Goal: Task Accomplishment & Management: Manage account settings

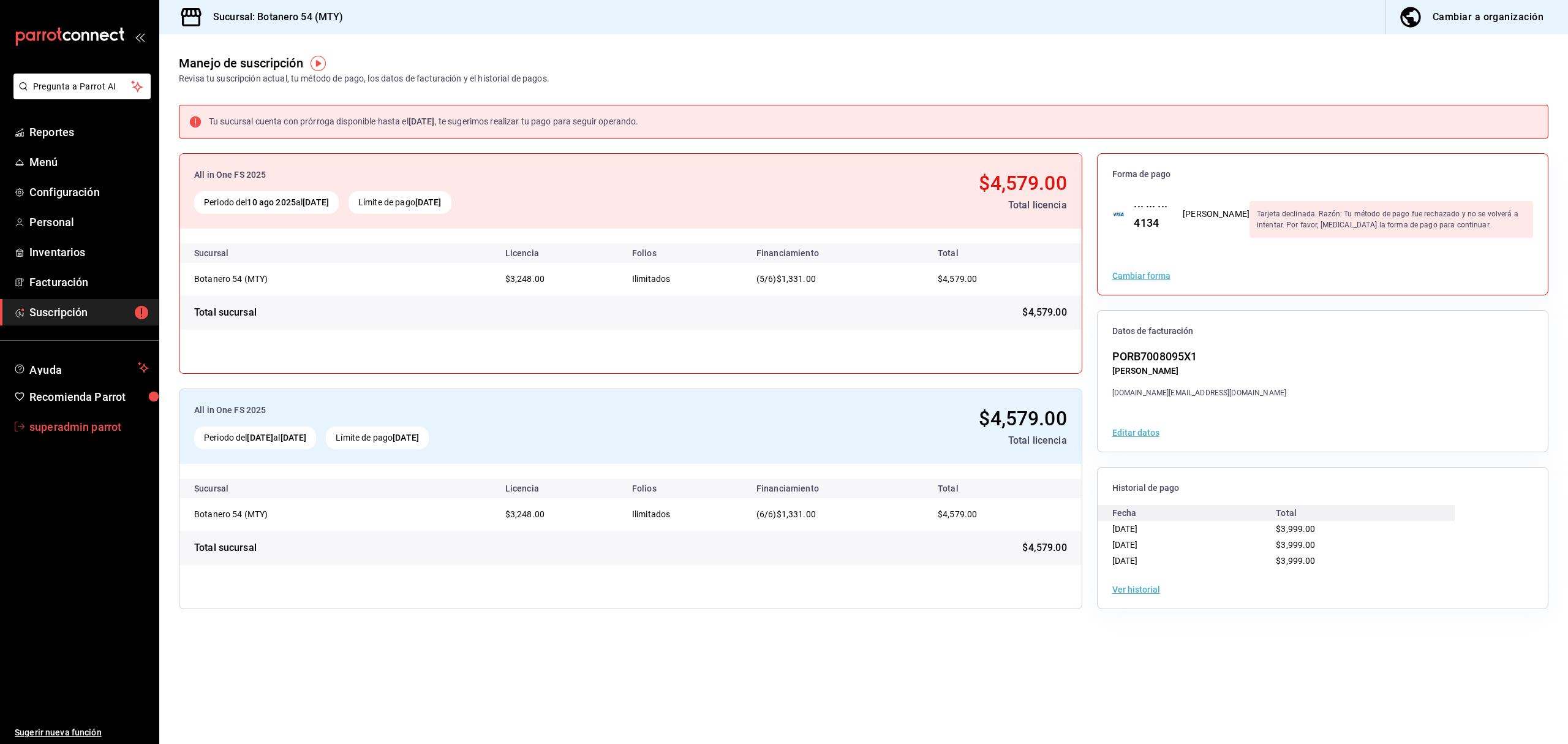
click at [77, 425] on span "superadmin parrot" at bounding box center [89, 426] width 120 height 17
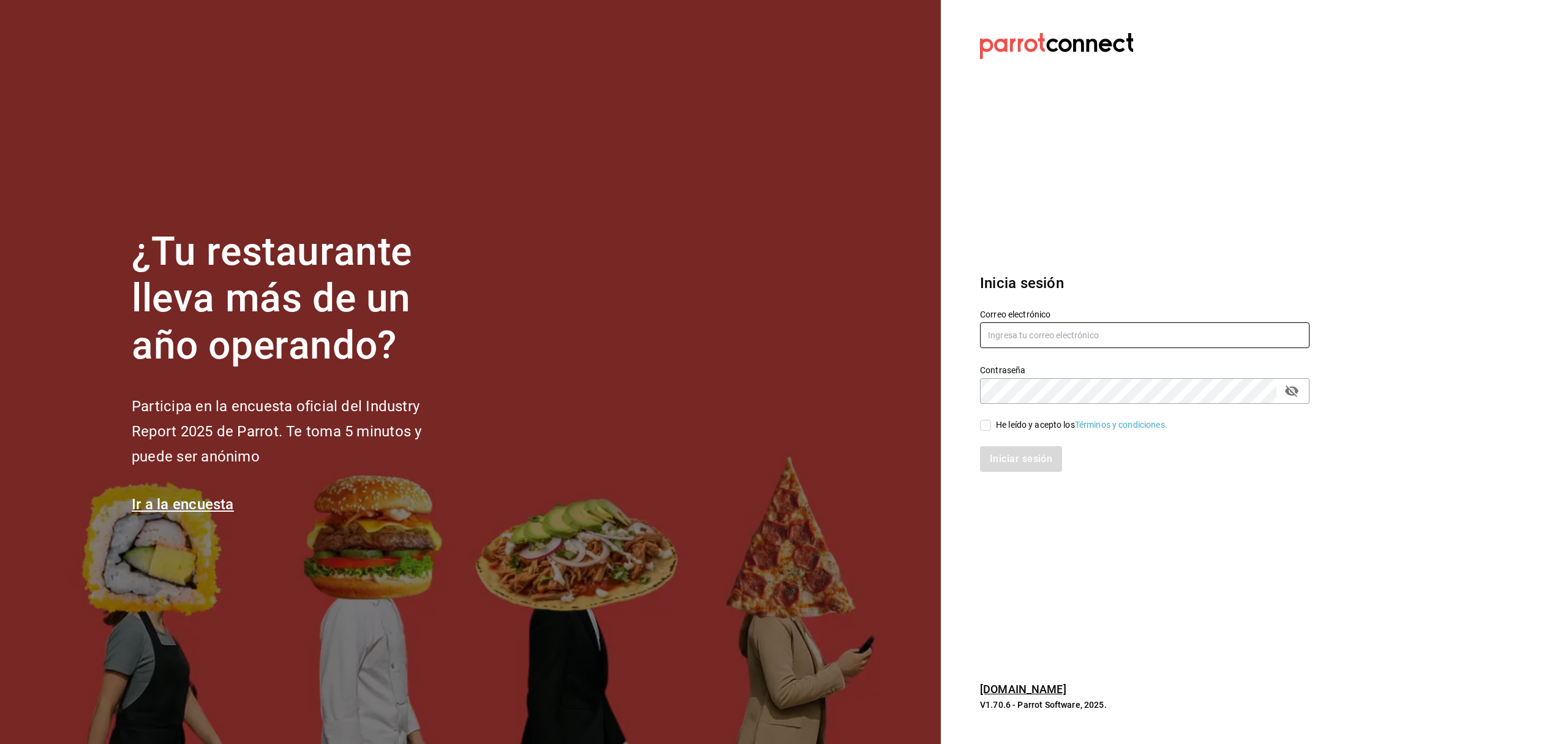
click at [1021, 327] on input "text" at bounding box center [1145, 334] width 330 height 25
paste input "[EMAIL_ADDRESS][DOMAIN_NAME]"
click at [1006, 332] on input "[EMAIL_ADDRESS][DOMAIN_NAME]" at bounding box center [1145, 334] width 330 height 25
type input "[EMAIL_ADDRESS][DOMAIN_NAME]"
click at [1011, 425] on div "He leído y acepto los Términos y condiciones." at bounding box center [1082, 425] width 172 height 13
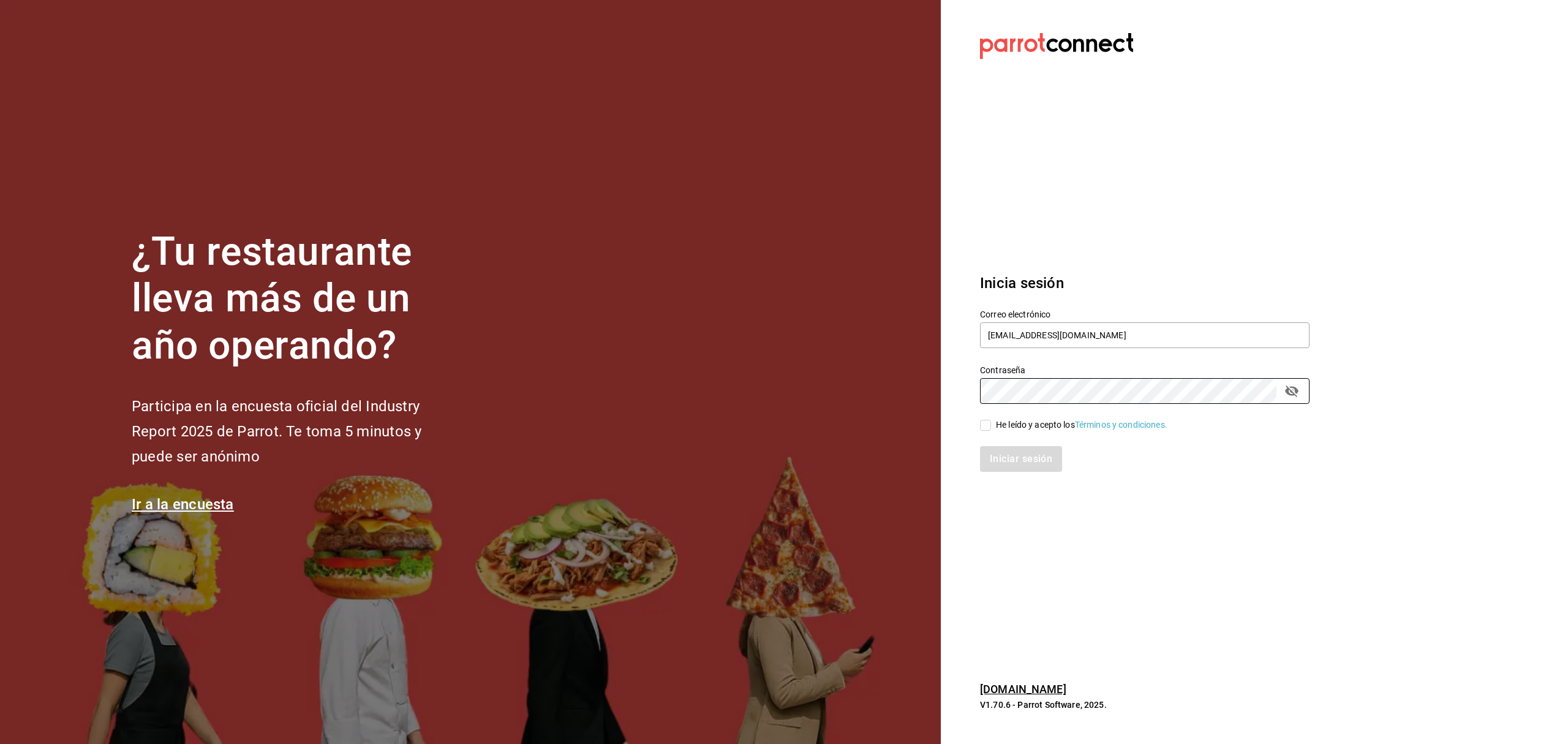
click at [991, 425] on input "He leído y acepto los Términos y condiciones." at bounding box center [985, 425] width 11 height 11
checkbox input "true"
click at [1011, 457] on button "Iniciar sesión" at bounding box center [1021, 458] width 83 height 25
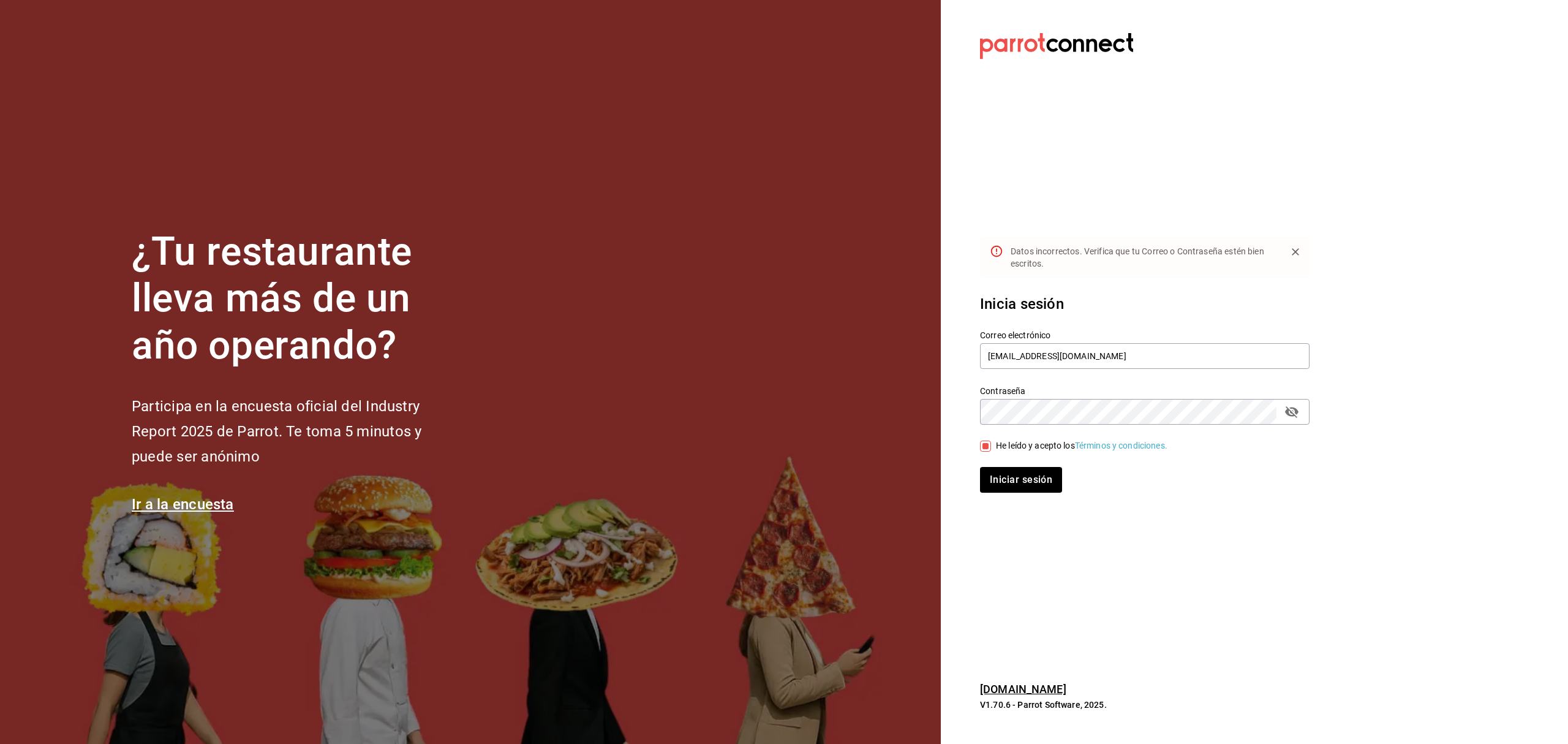
click at [1291, 410] on icon "passwordField" at bounding box center [1292, 412] width 14 height 15
drag, startPoint x: 1094, startPoint y: 359, endPoint x: 947, endPoint y: 368, distance: 147.3
click at [947, 368] on section "Datos incorrectos. Verifica que tu Correo o Contraseña estén bien escritos. Ini…" at bounding box center [1140, 372] width 398 height 744
paste input "text"
type input "[EMAIL_ADDRESS][DOMAIN_NAME]"
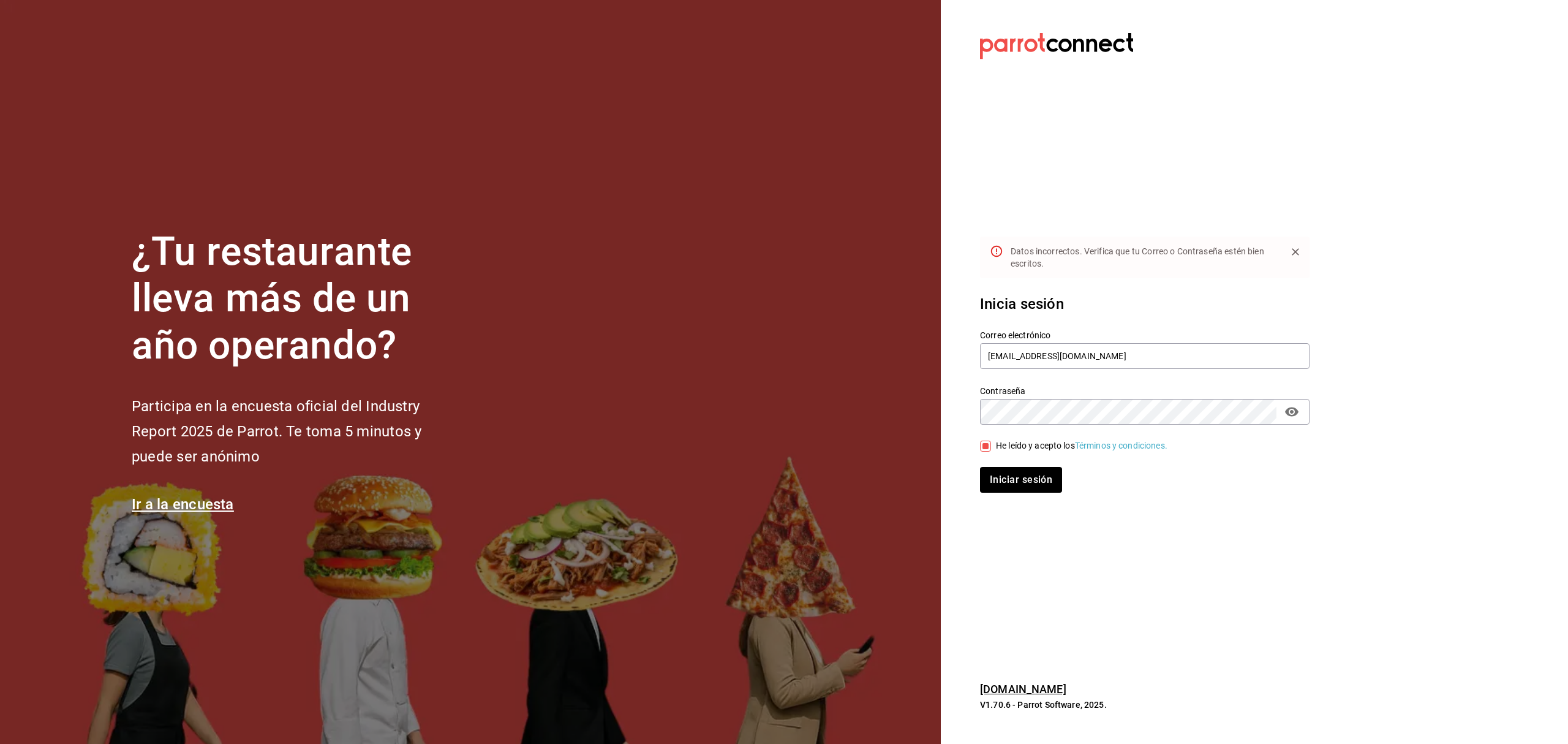
click at [903, 400] on div "¿Tu restaurante lleva más de un año operando? Participa en la encuesta oficial …" at bounding box center [784, 372] width 1568 height 744
click at [995, 481] on button "Iniciar sesión" at bounding box center [1021, 479] width 83 height 25
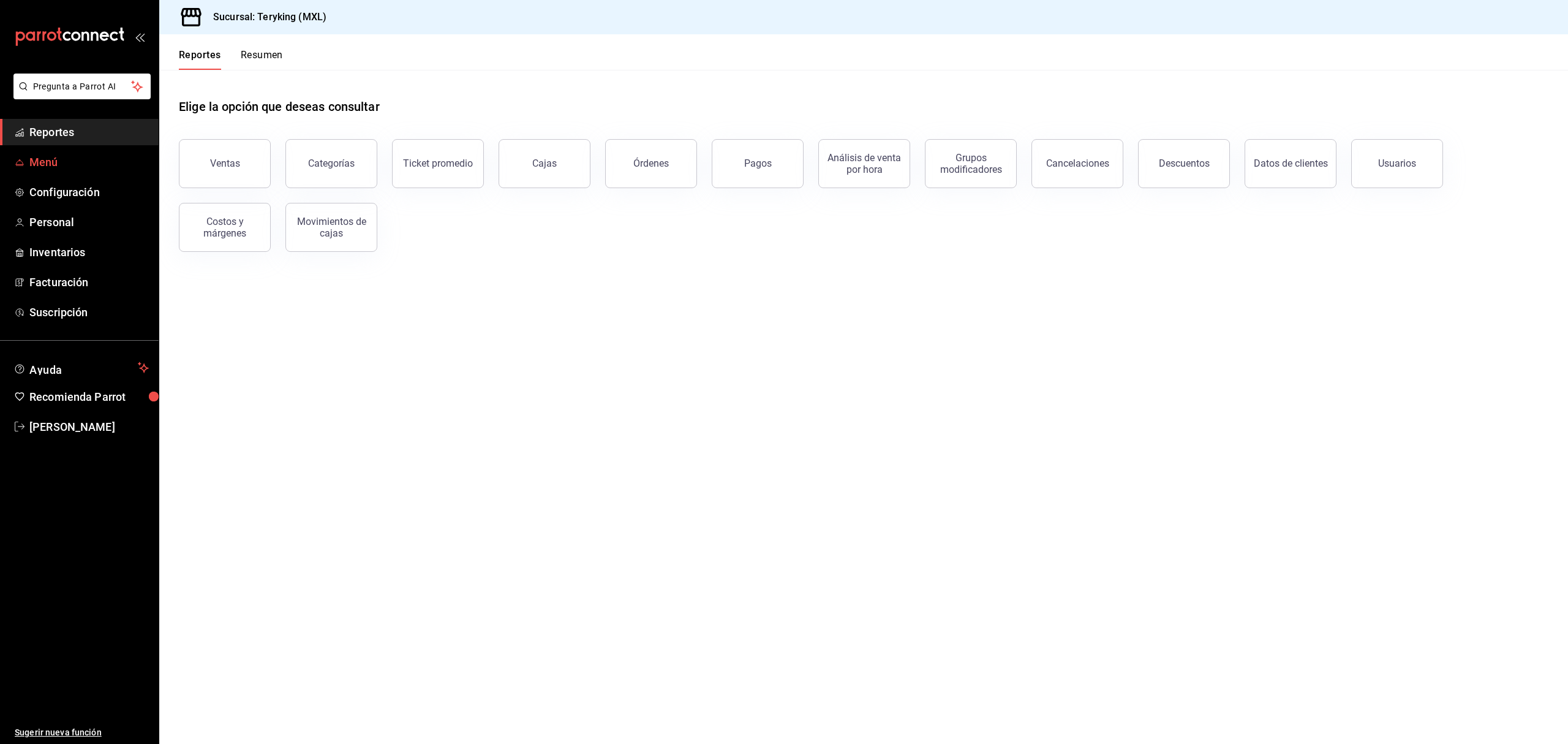
click at [52, 163] on span "Menú" at bounding box center [89, 162] width 120 height 17
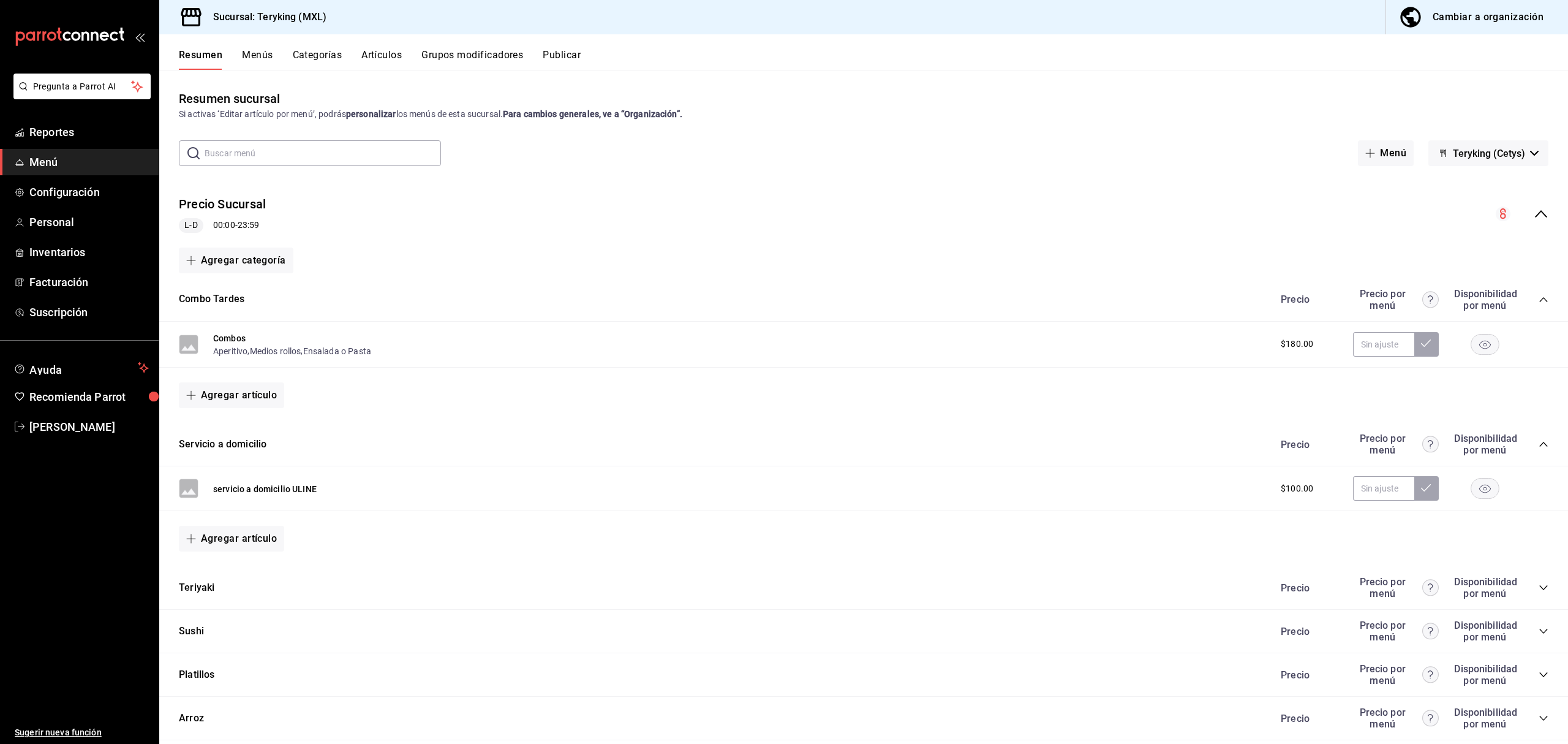
click at [259, 50] on button "Menús" at bounding box center [257, 59] width 30 height 21
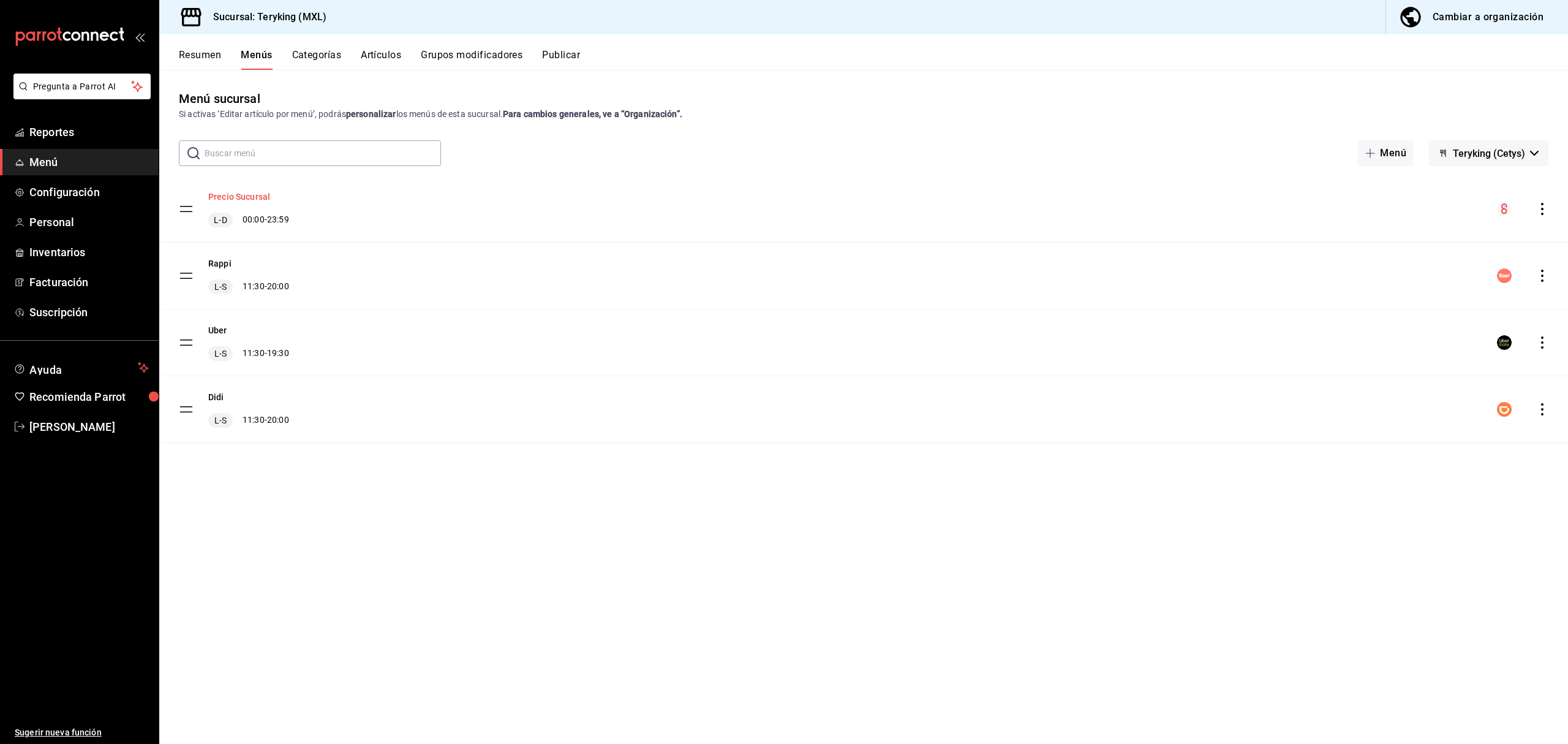
click at [244, 197] on button "Precio Sucursal" at bounding box center [238, 197] width 62 height 12
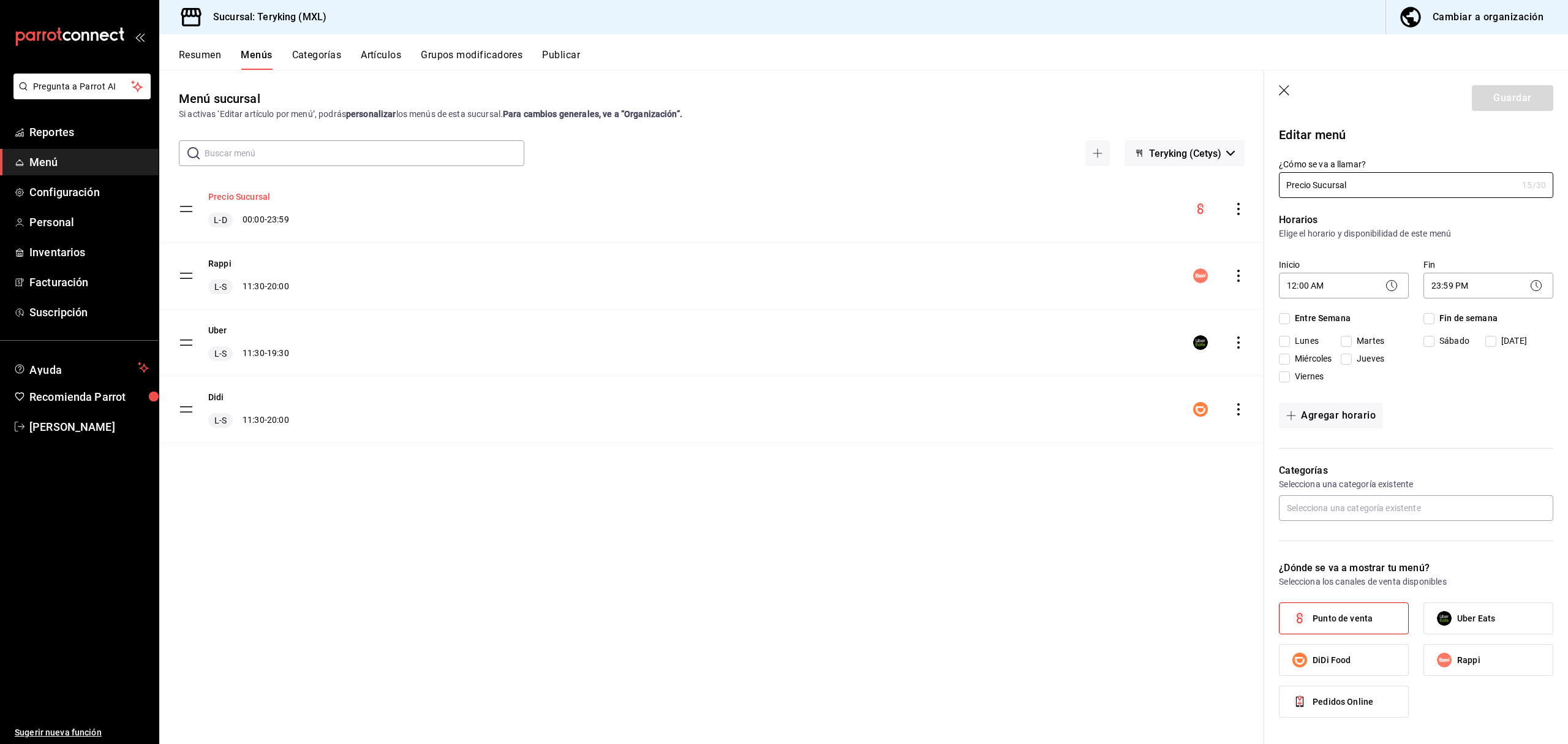
checkbox input "true"
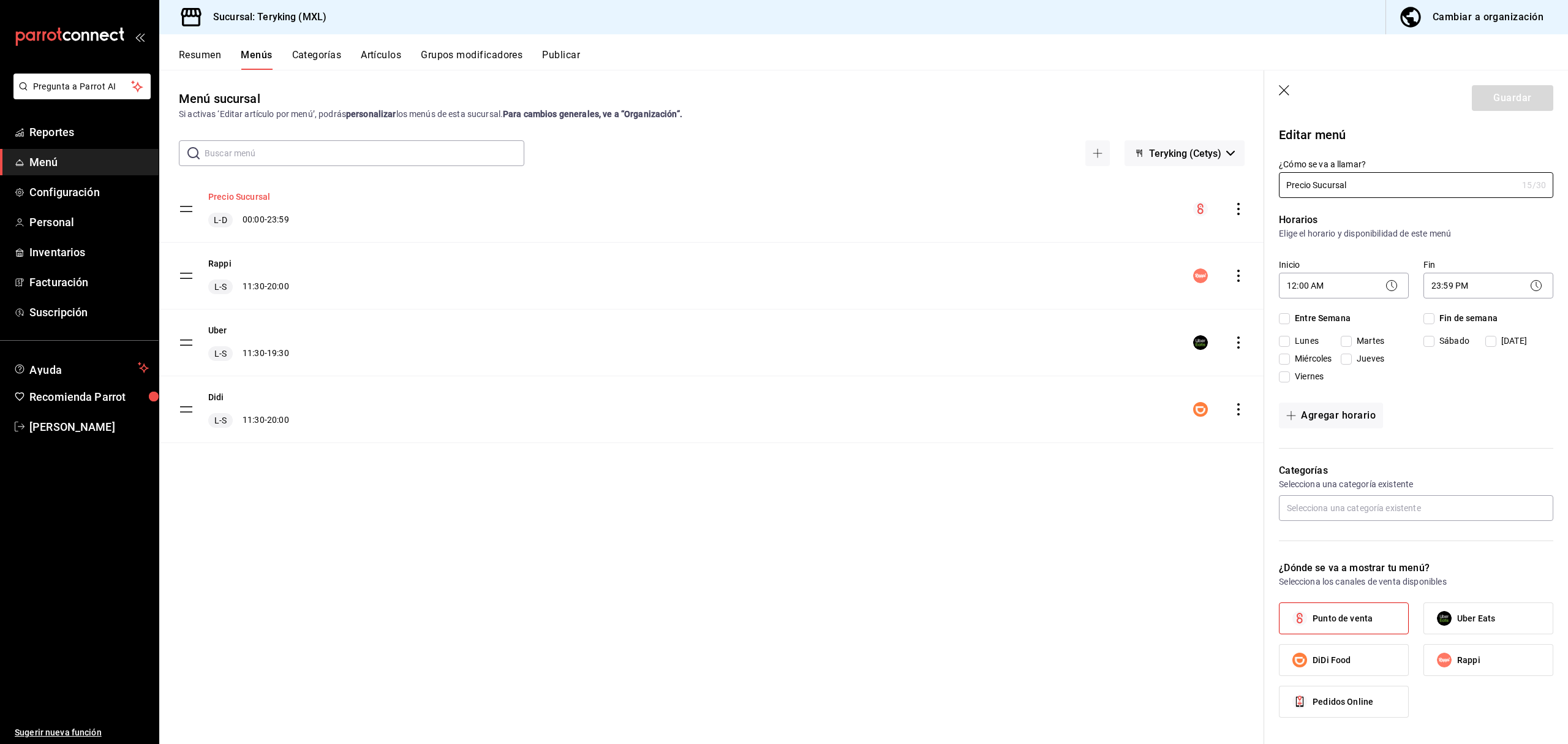
checkbox input "true"
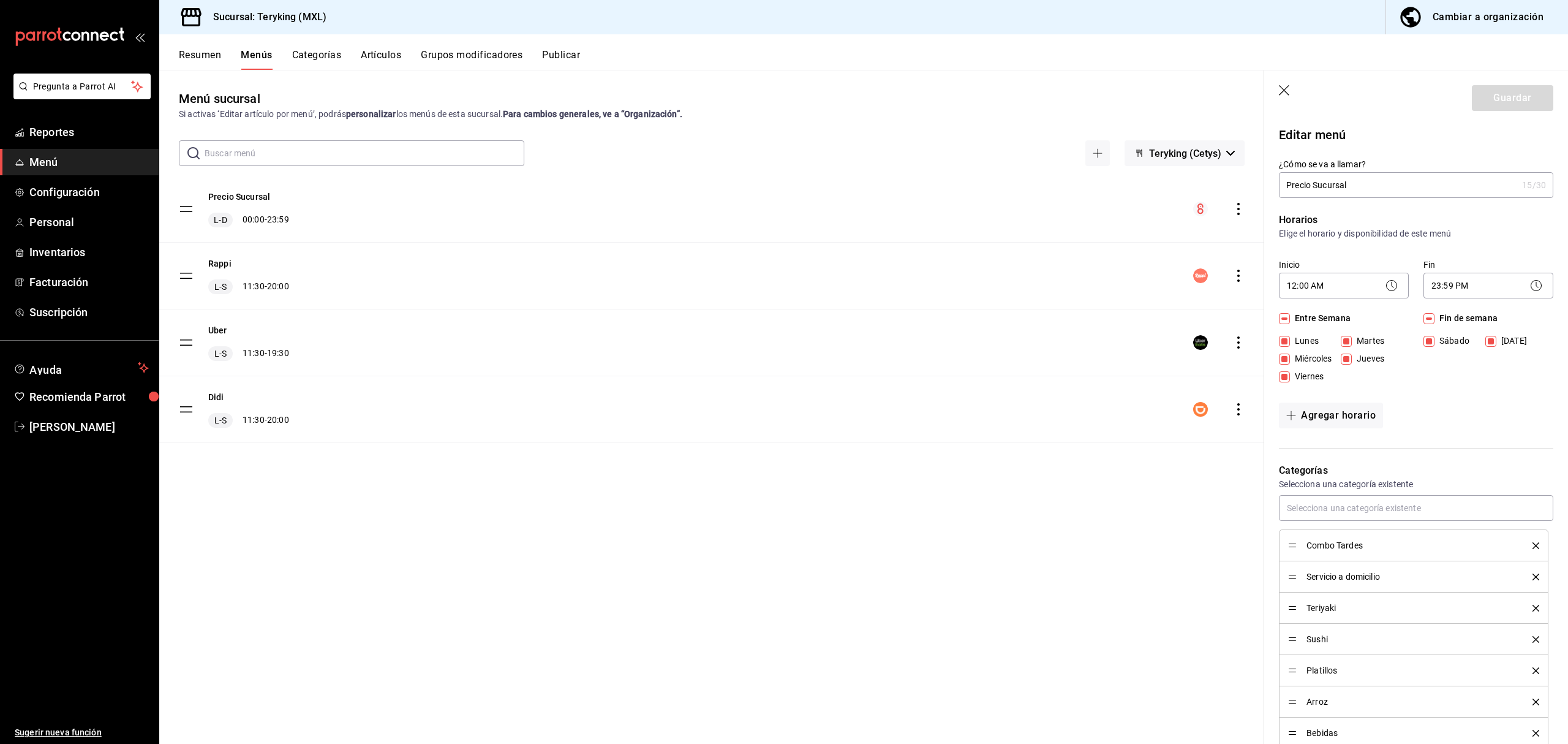
click at [212, 54] on button "Resumen" at bounding box center [200, 59] width 42 height 21
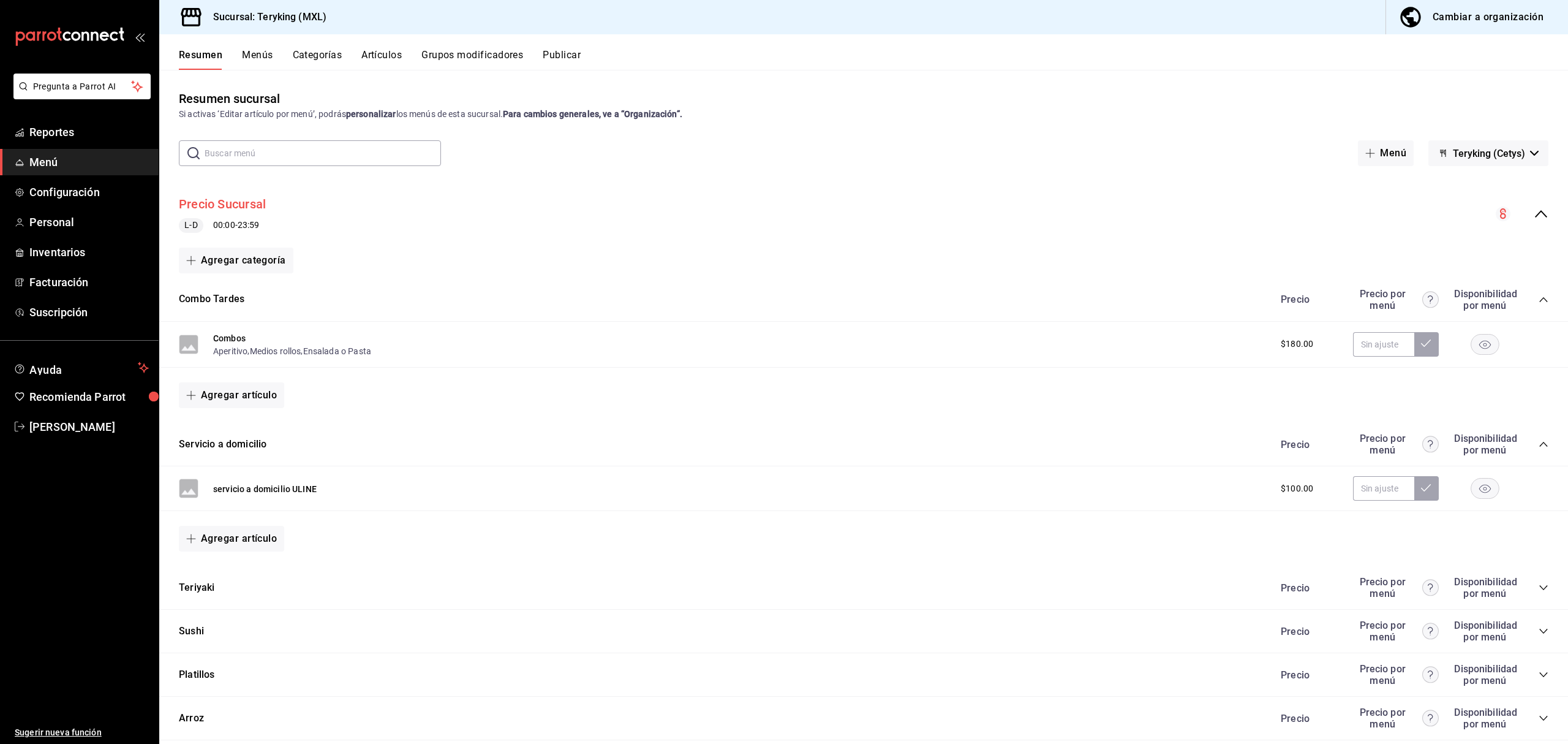
click at [255, 199] on button "Precio Sucursal" at bounding box center [223, 204] width 87 height 18
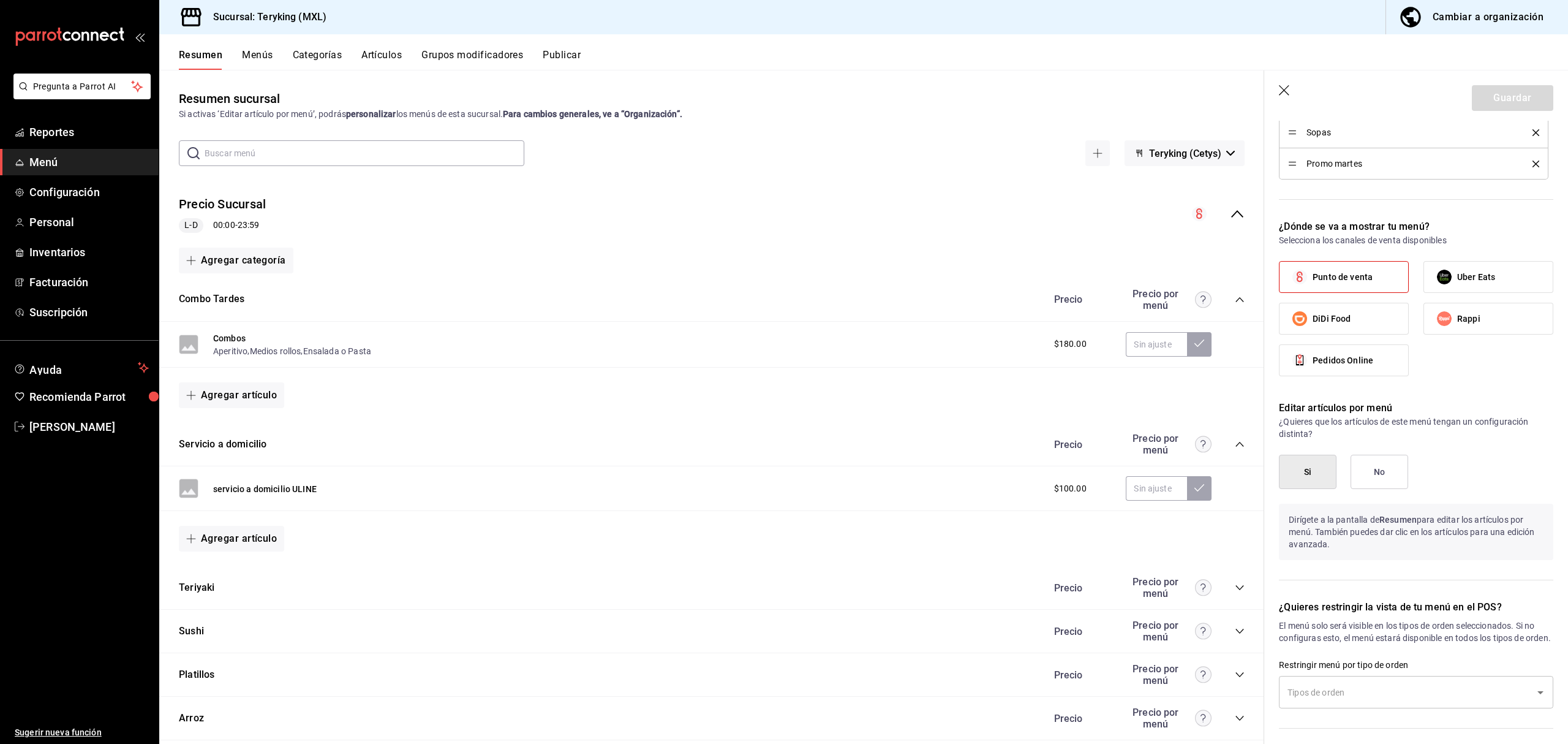
scroll to position [959, 0]
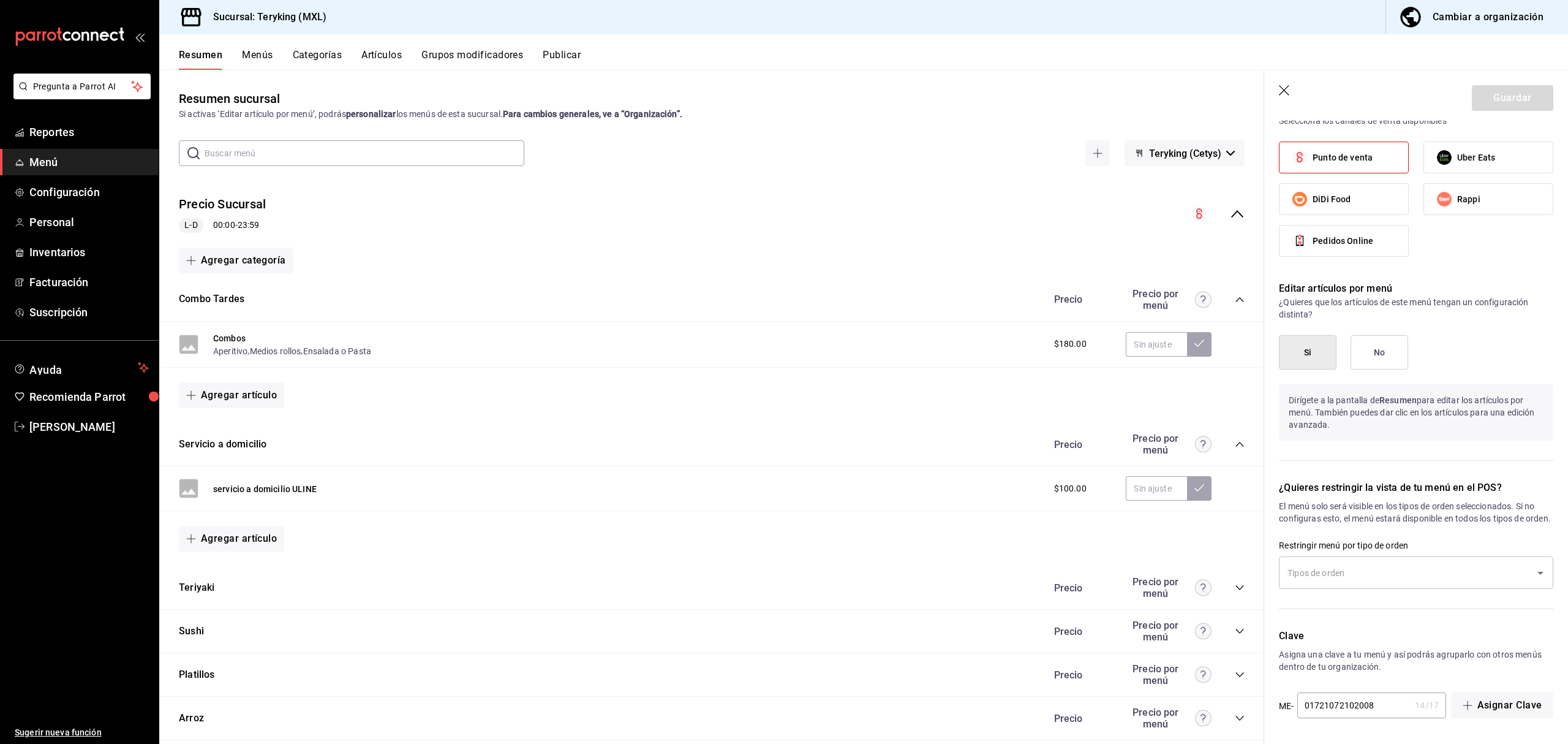
click at [1385, 572] on input "text" at bounding box center [1407, 573] width 245 height 22
click at [1350, 524] on p "El menú solo será visible en los tipos de orden seleccionados. Si no configuras…" at bounding box center [1416, 513] width 275 height 25
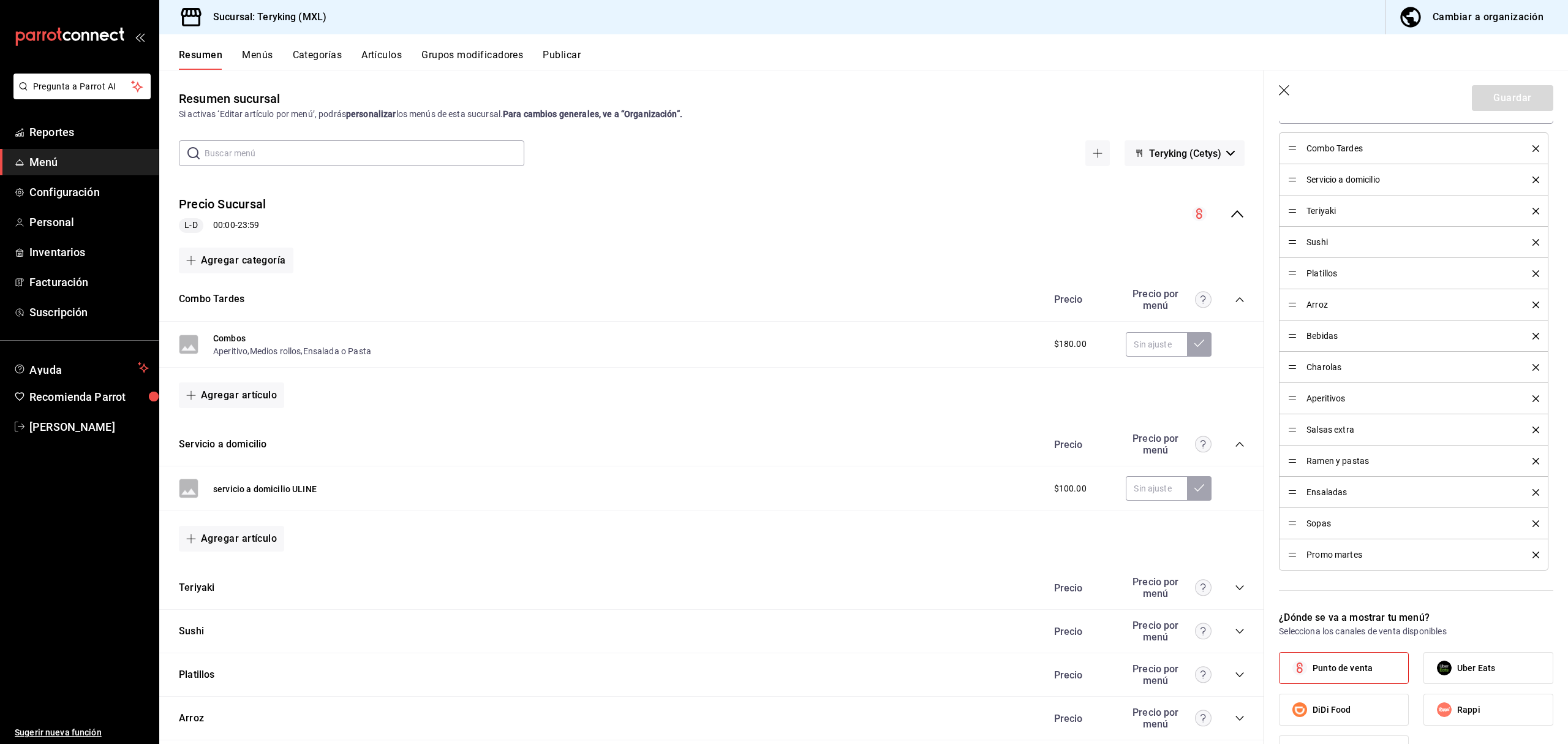
scroll to position [0, 0]
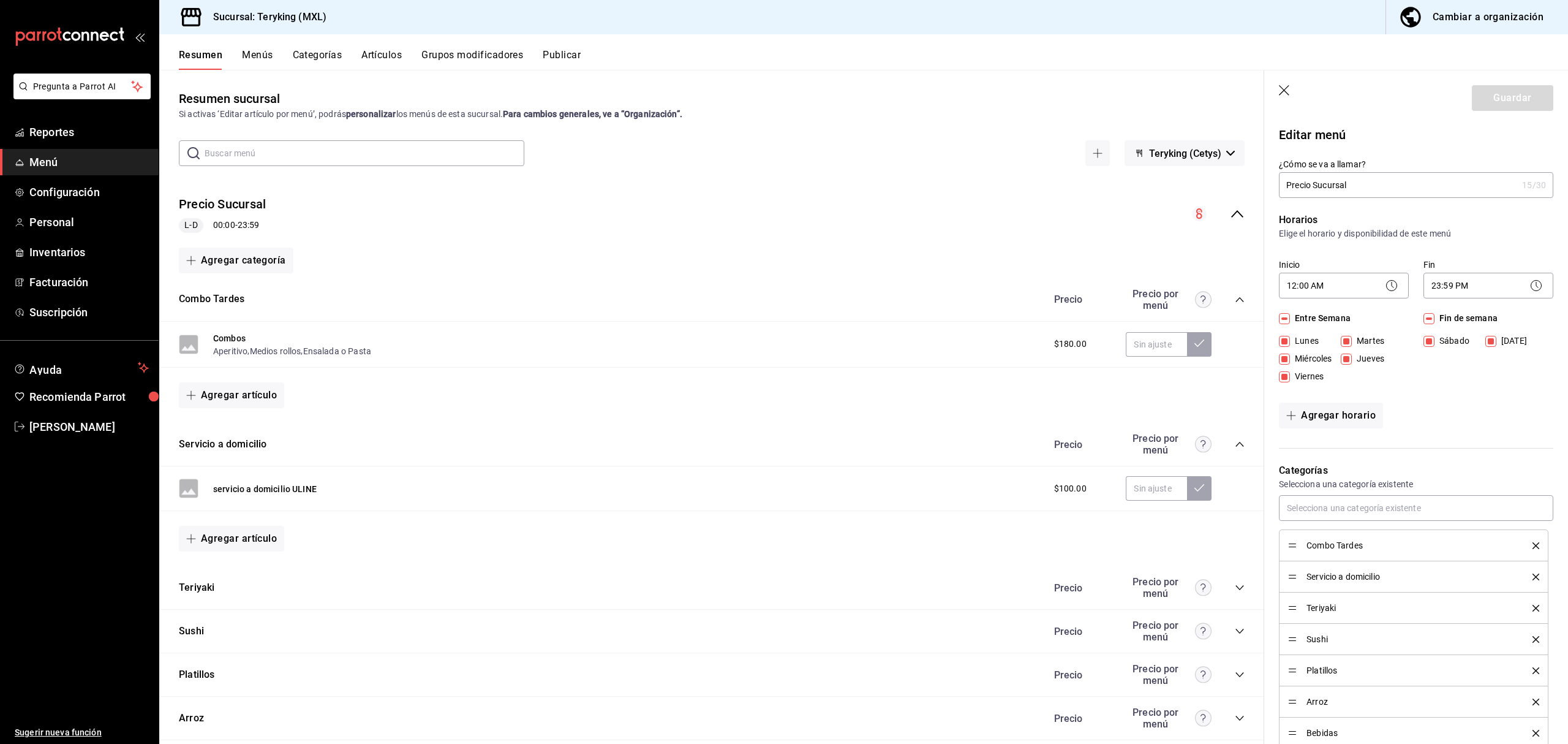
click at [1285, 91] on icon "button" at bounding box center [1284, 90] width 10 height 10
checkbox input "false"
type input "1758310953216"
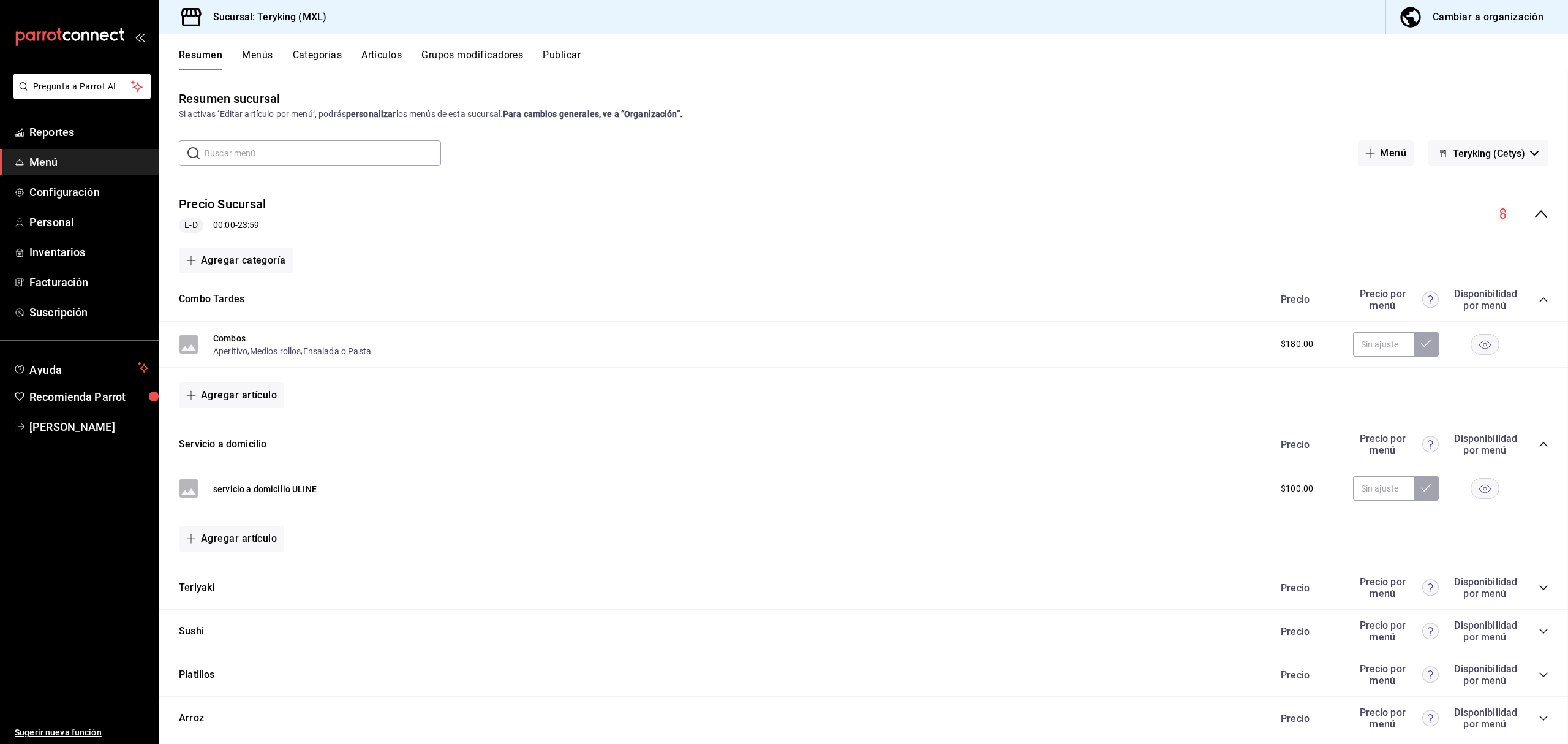
checkbox input "false"
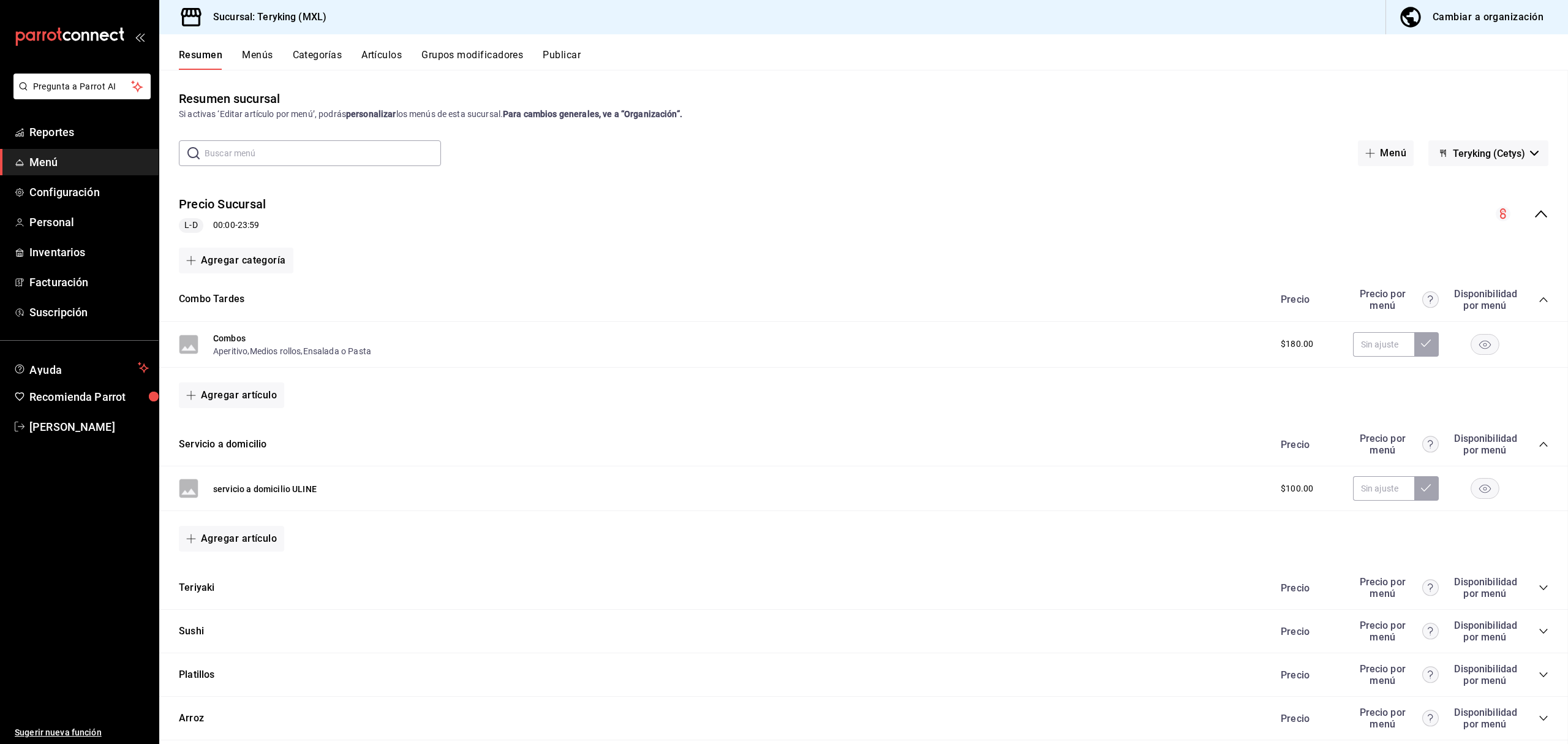
checkbox input "false"
click at [342, 55] on button "Categorías" at bounding box center [318, 59] width 49 height 21
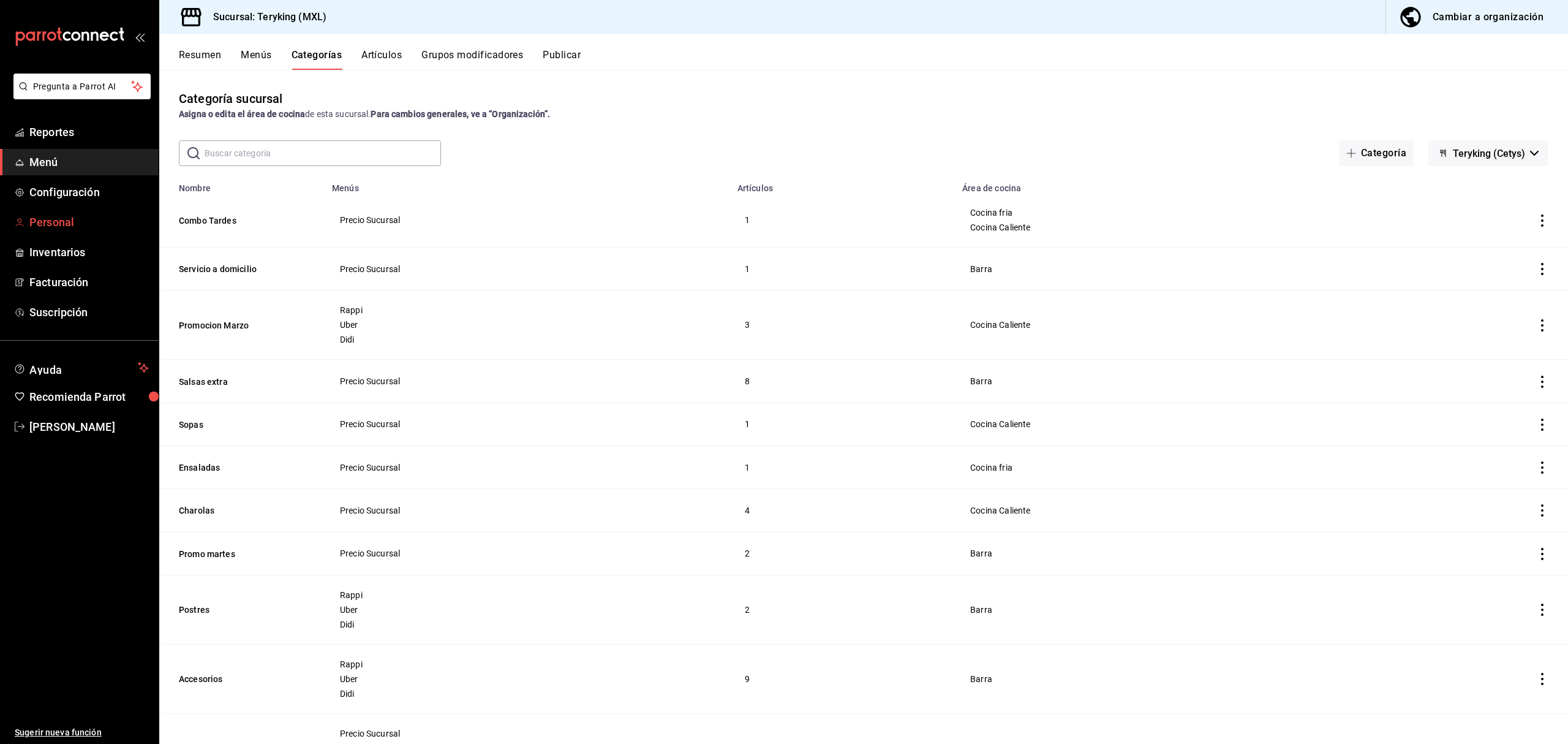
click at [73, 226] on span "Personal" at bounding box center [89, 222] width 120 height 17
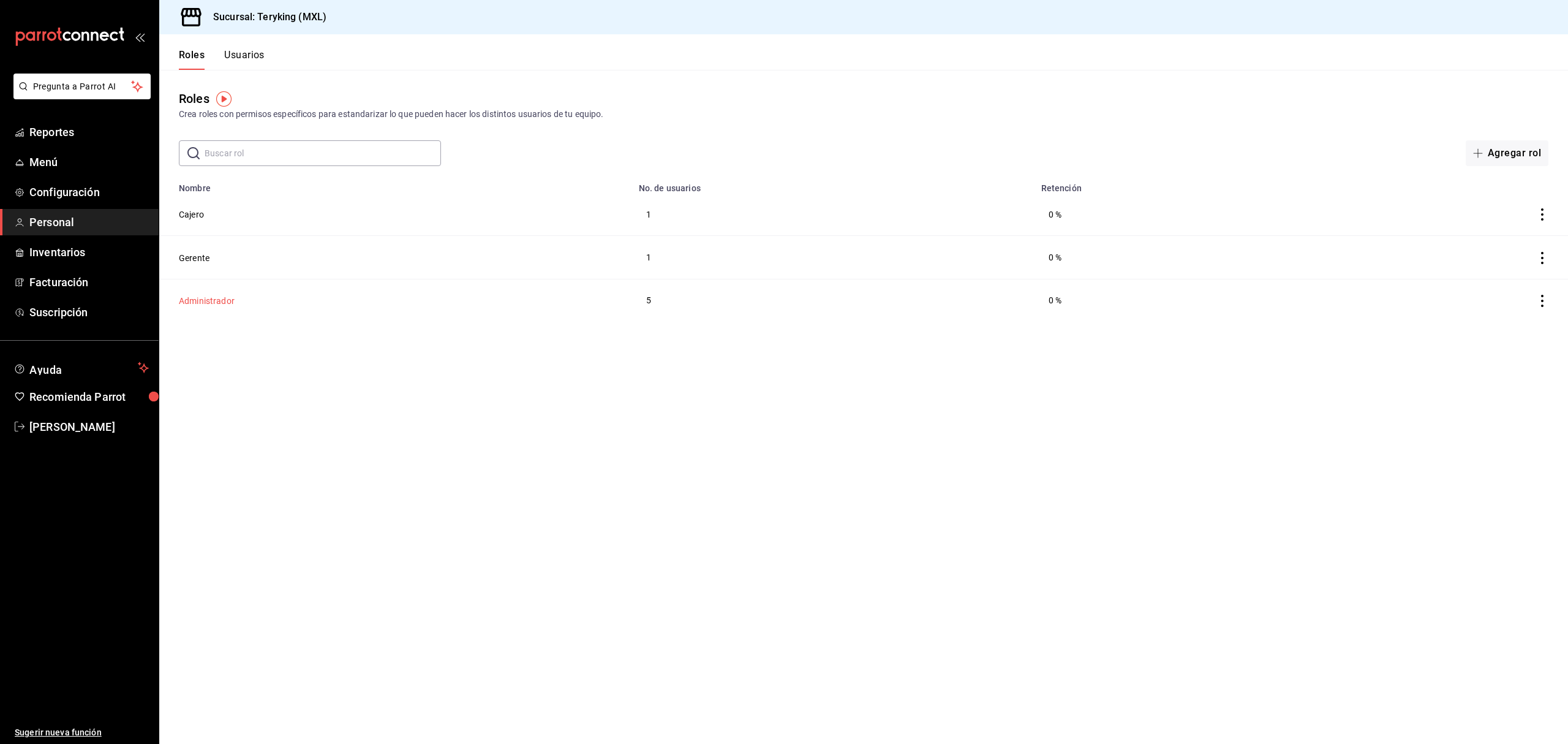
click at [231, 300] on button "Administrador" at bounding box center [207, 300] width 56 height 12
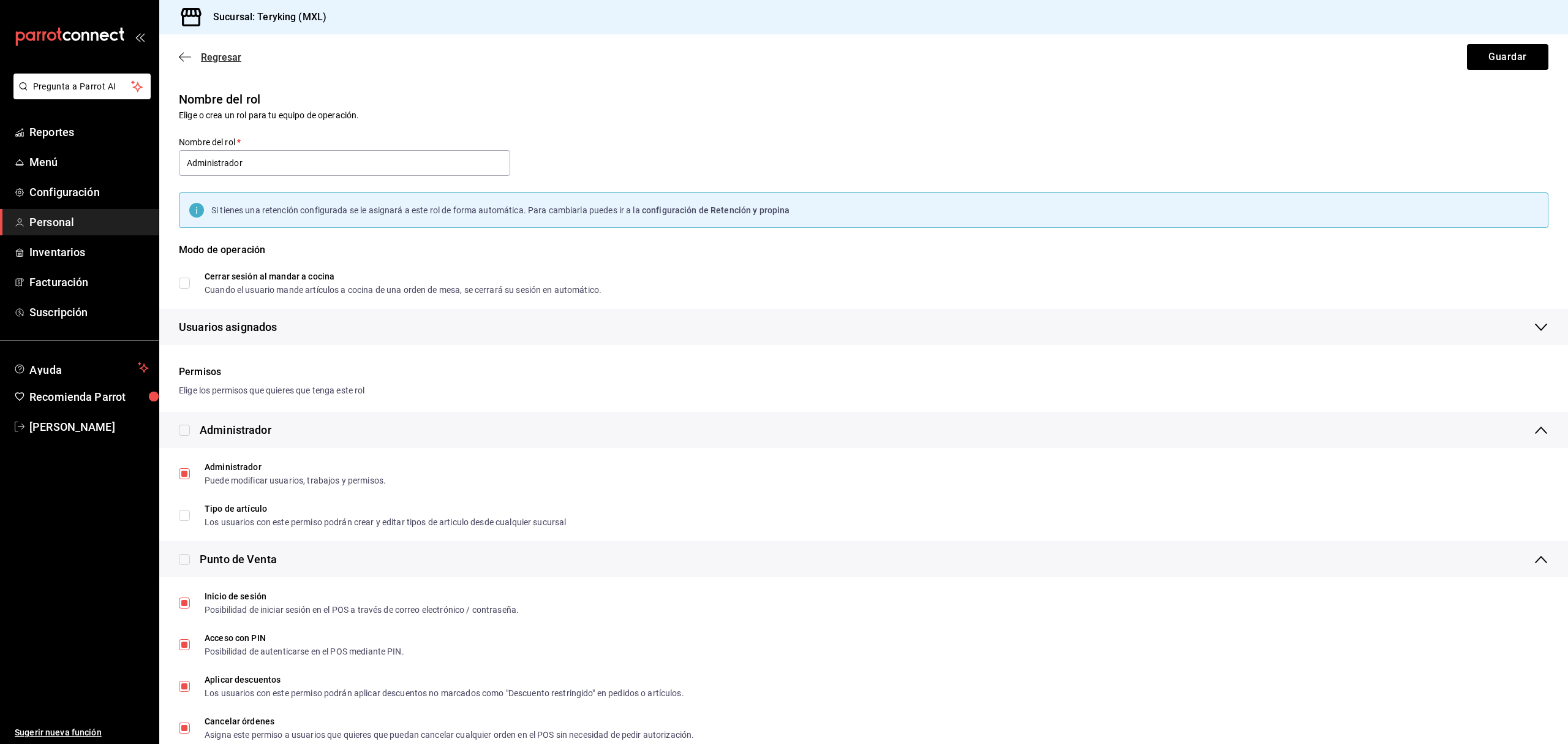
click at [187, 60] on icon "button" at bounding box center [185, 57] width 12 height 11
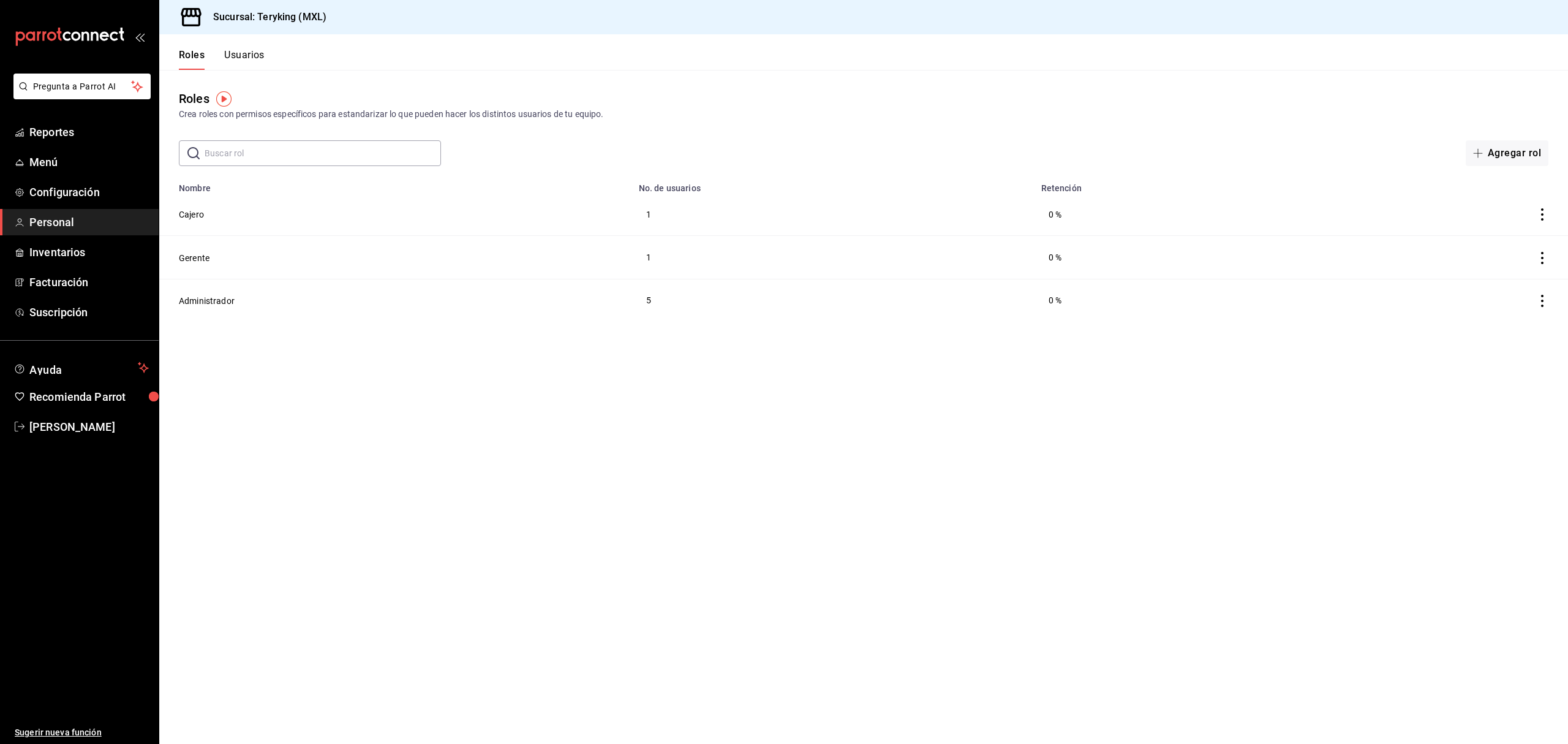
click at [243, 57] on button "Usuarios" at bounding box center [244, 59] width 41 height 21
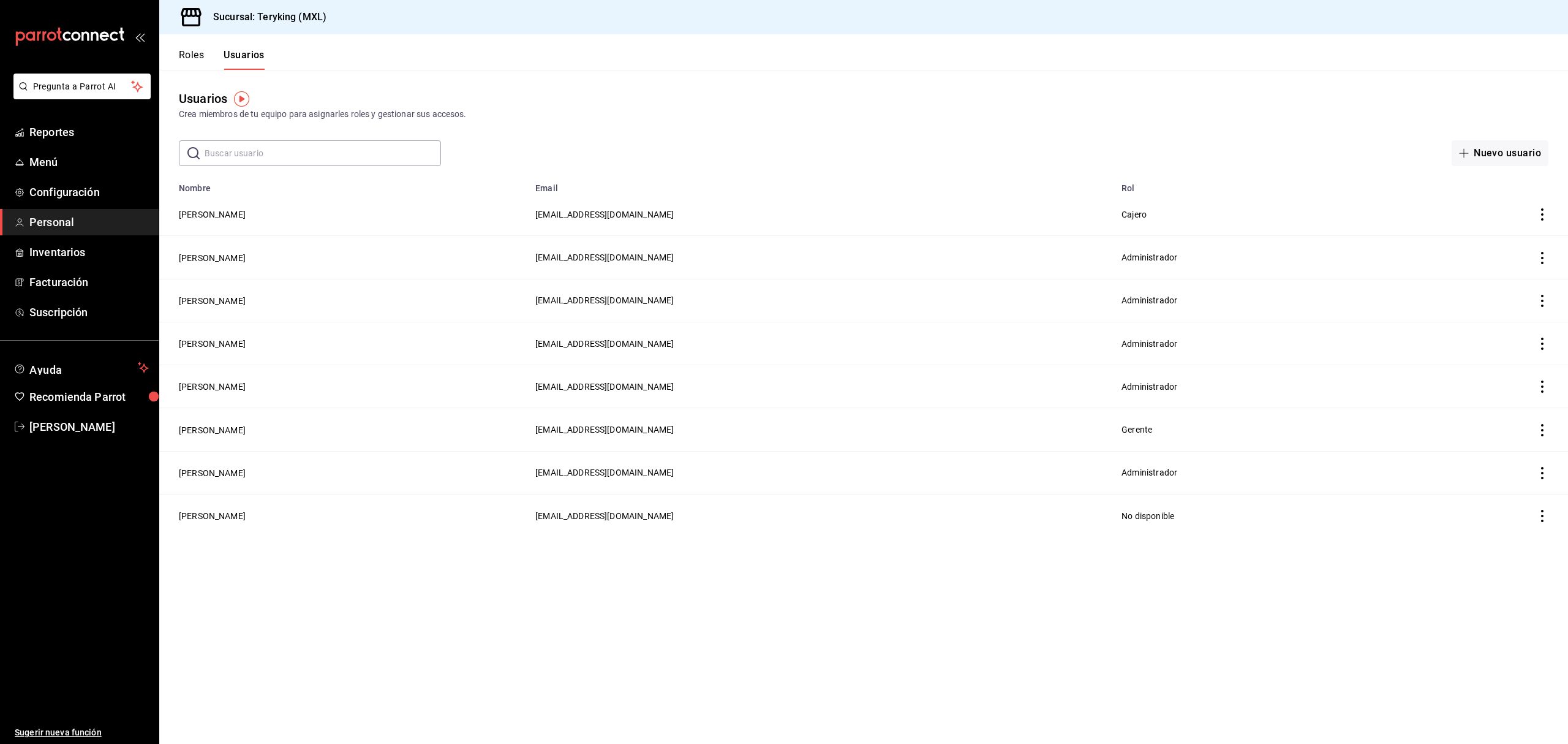
click at [194, 57] on button "Roles" at bounding box center [191, 59] width 25 height 21
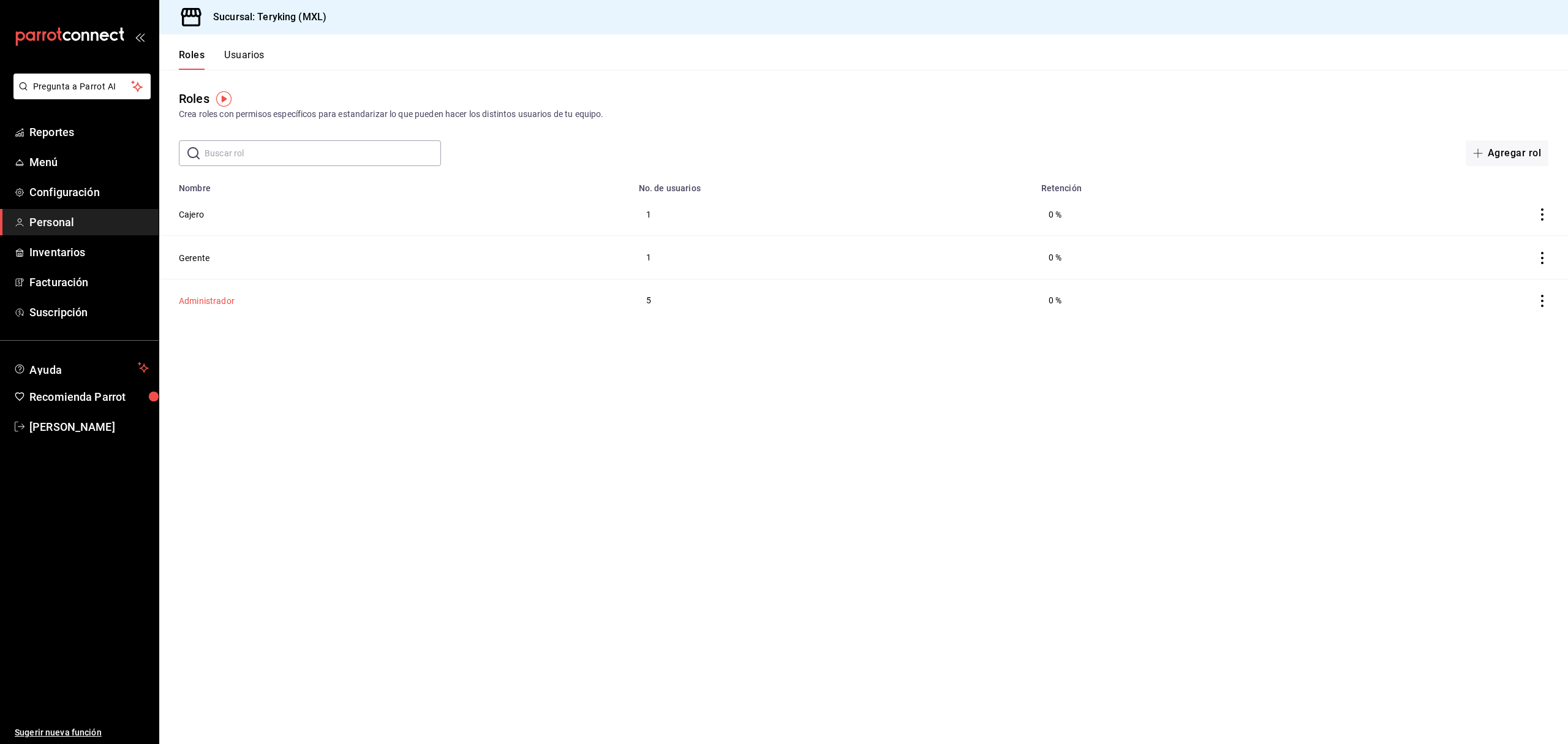
click at [215, 297] on button "Administrador" at bounding box center [207, 300] width 56 height 12
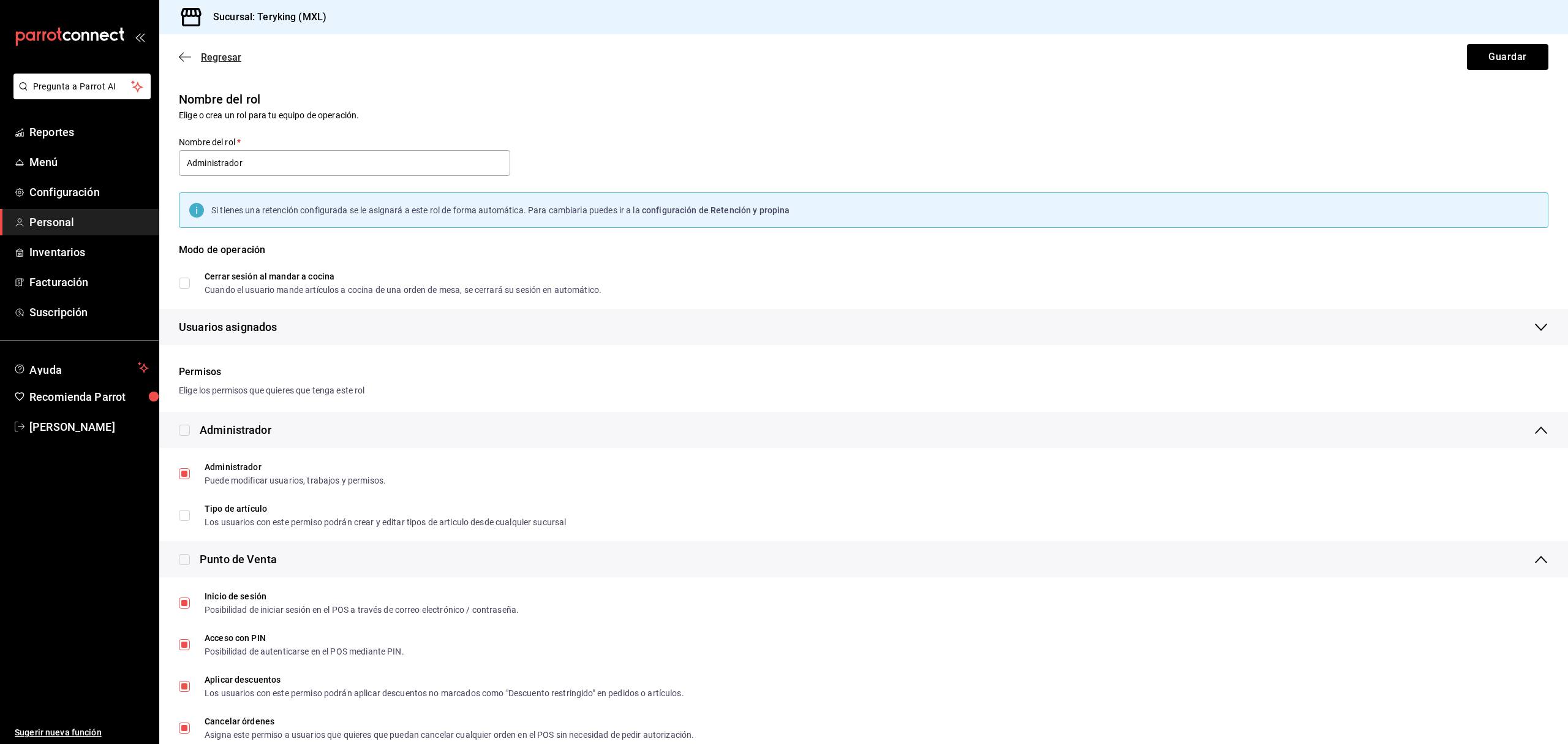
click at [191, 59] on span "Regresar" at bounding box center [210, 57] width 62 height 12
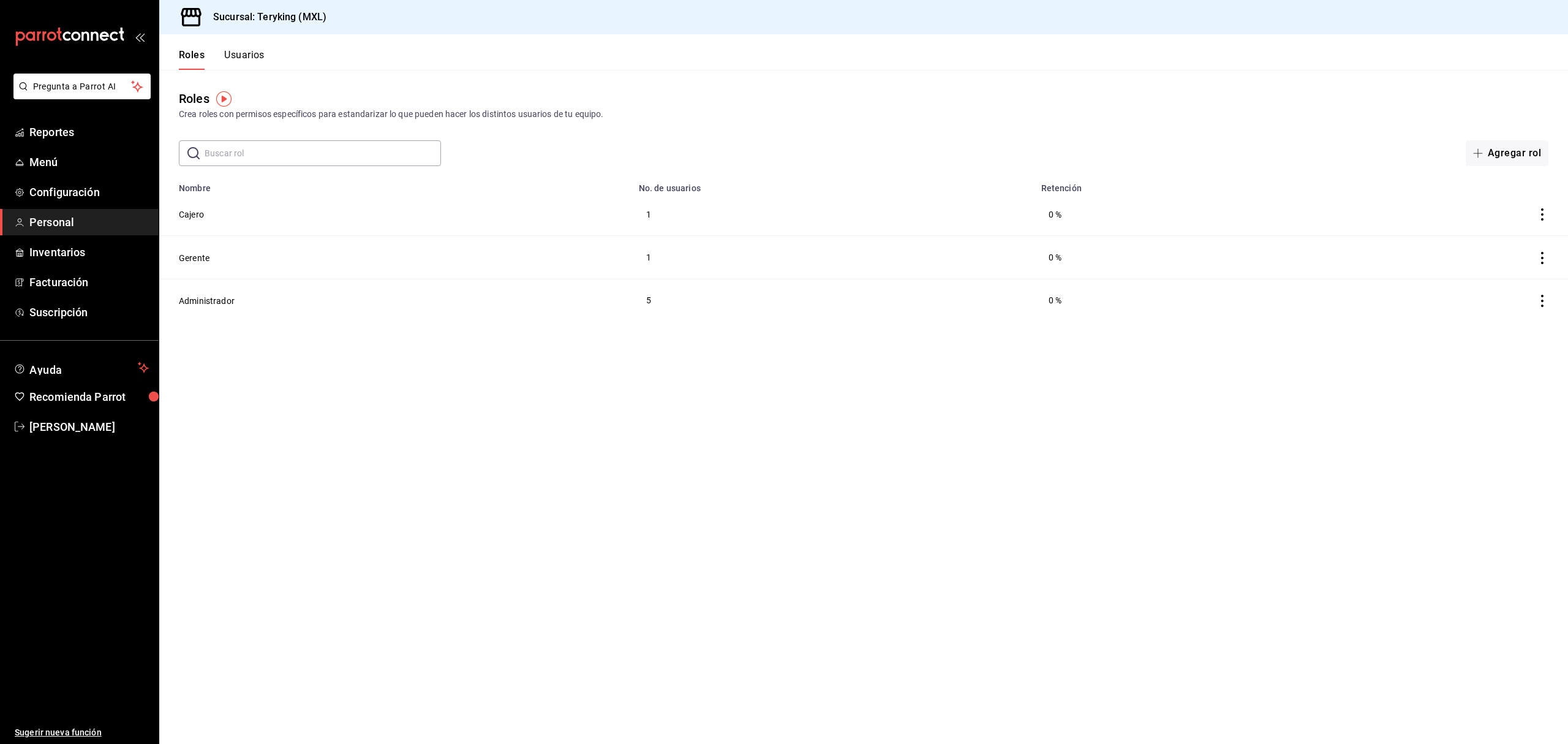
click at [191, 59] on button "Roles" at bounding box center [191, 59] width 25 height 21
click at [241, 57] on button "Usuarios" at bounding box center [244, 59] width 41 height 21
